Goal: Navigation & Orientation: Find specific page/section

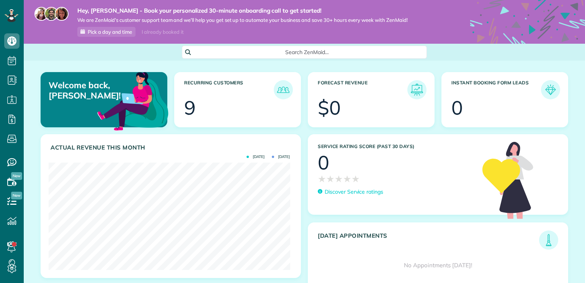
scroll to position [107, 241]
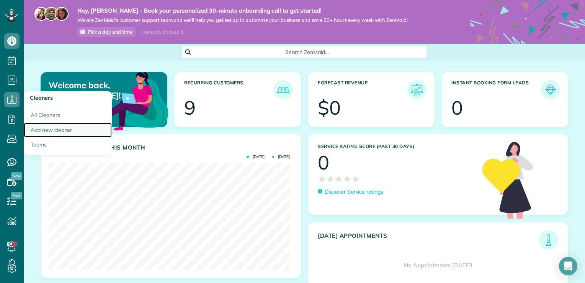
click at [45, 131] on link "Add new cleaner" at bounding box center [68, 130] width 88 height 15
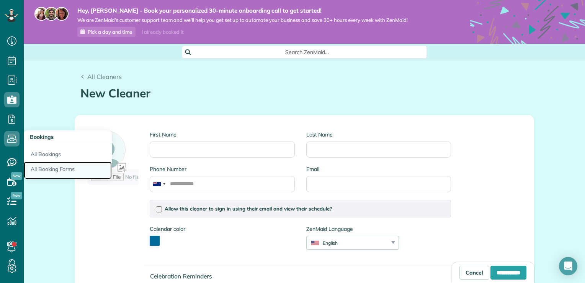
click at [53, 171] on link "All Booking Forms" at bounding box center [68, 171] width 88 height 18
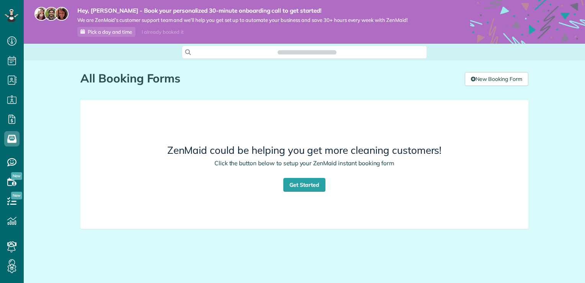
scroll to position [3, 3]
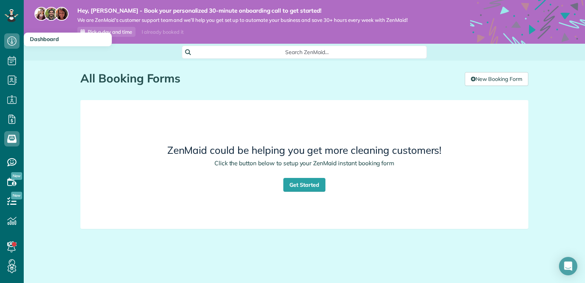
click at [59, 44] on h3 "Dashboard" at bounding box center [68, 40] width 88 height 14
click at [47, 40] on span "Dashboard" at bounding box center [44, 39] width 29 height 7
click at [12, 42] on icon at bounding box center [11, 40] width 15 height 15
